Goal: Transaction & Acquisition: Purchase product/service

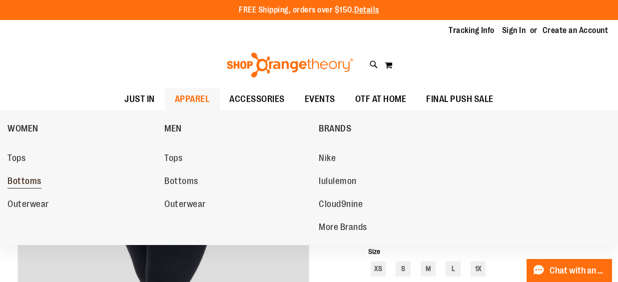
click at [30, 184] on span "Bottoms" at bounding box center [24, 182] width 34 height 12
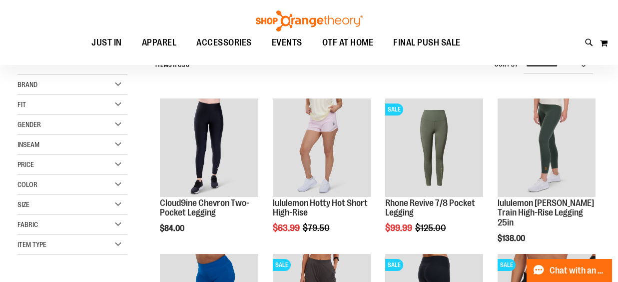
scroll to position [52, 0]
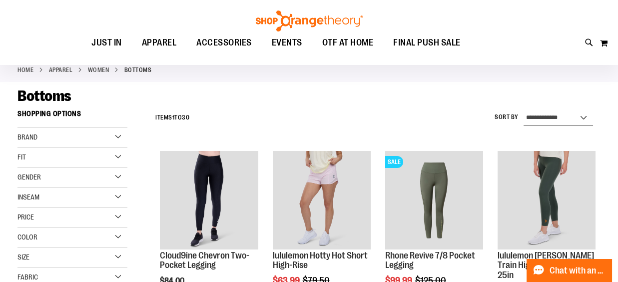
select select "*********"
click option "**********" at bounding box center [0, 0] width 0 height 0
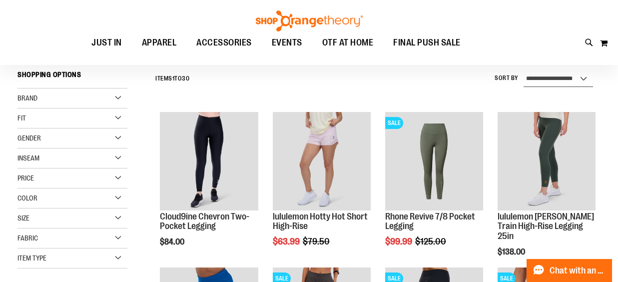
scroll to position [92, 0]
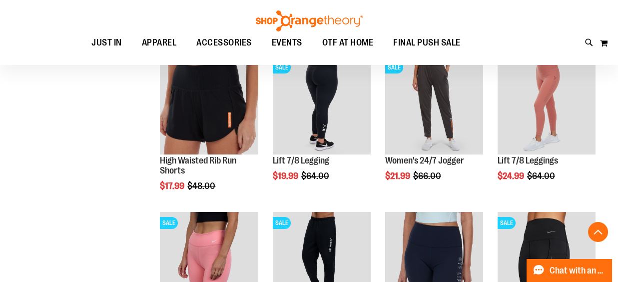
scroll to position [303, 0]
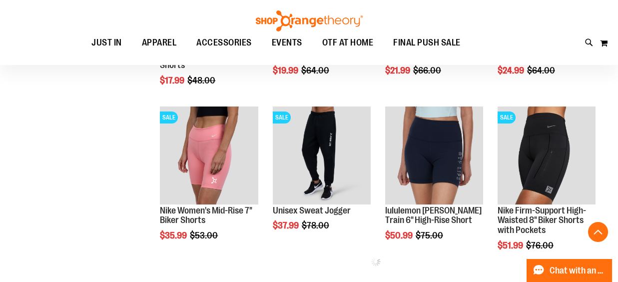
scroll to position [408, 0]
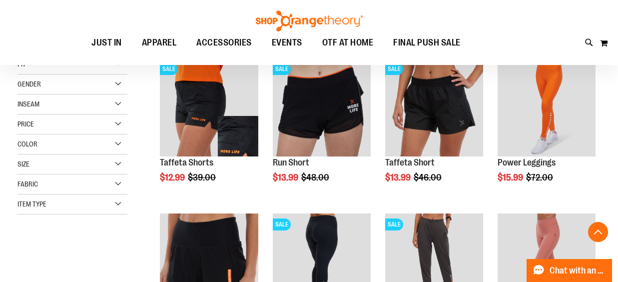
scroll to position [250, 0]
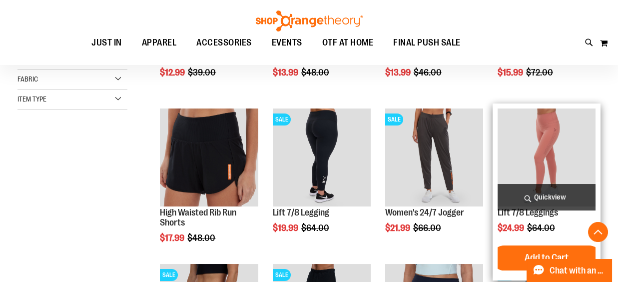
click at [559, 147] on img "product" at bounding box center [546, 157] width 98 height 98
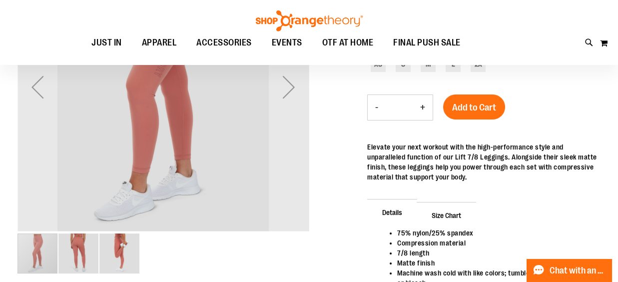
scroll to position [105, 0]
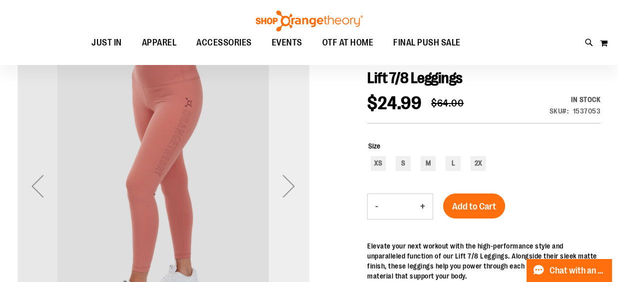
click at [292, 181] on div "Next" at bounding box center [289, 186] width 40 height 40
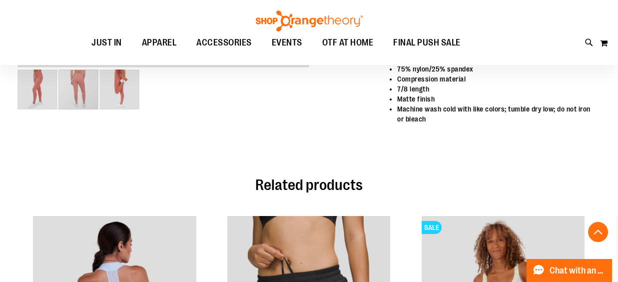
scroll to position [525, 0]
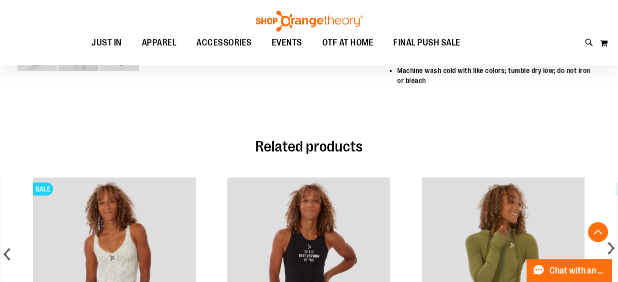
scroll to position [578, 0]
